Goal: Navigation & Orientation: Find specific page/section

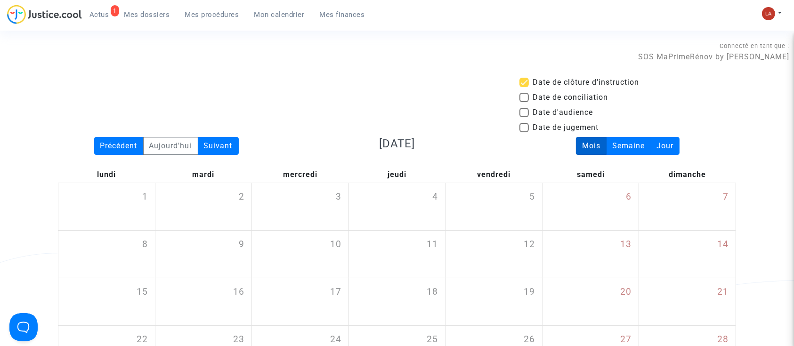
click at [221, 145] on div "Suivant" at bounding box center [218, 146] width 41 height 18
